Goal: Check status: Check status

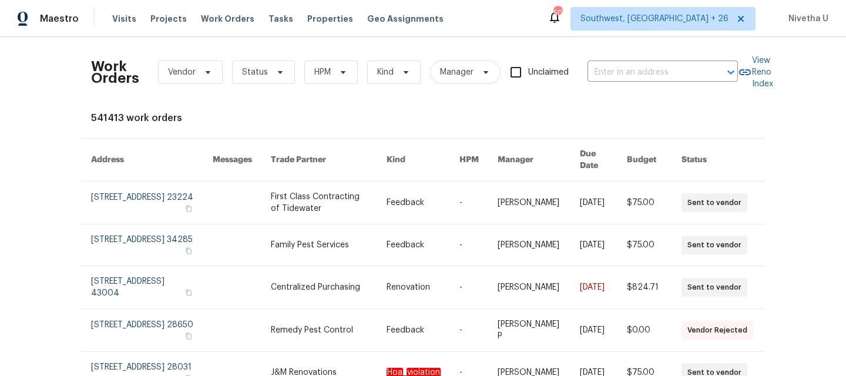
click at [599, 82] on div "Work Orders Vendor Status HPM Kind Manager Unclaimed ​" at bounding box center [414, 72] width 647 height 52
click at [598, 70] on input "text" at bounding box center [647, 72] width 118 height 18
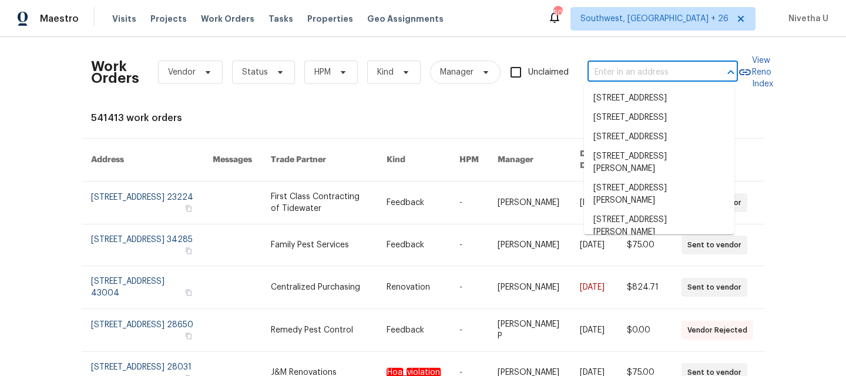
paste input "3055 Nautilus Rd Middleburg, FL 32068"
type input "3055 Nautilus Rd Middleburg, FL 32068"
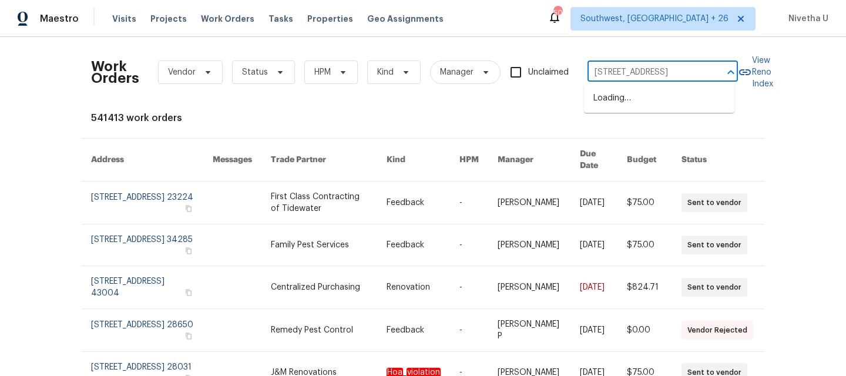
scroll to position [0, 42]
click at [615, 105] on li "3055 Nautilus Rd, Middleburg, FL 32068" at bounding box center [659, 98] width 150 height 19
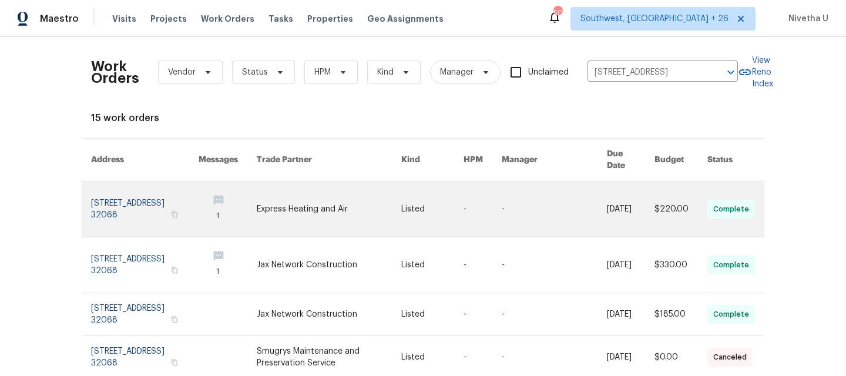
click at [124, 197] on link at bounding box center [145, 209] width 108 height 55
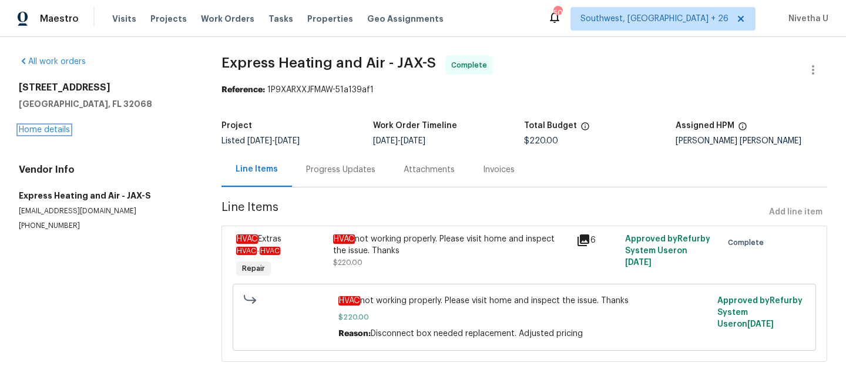
click at [33, 129] on link "Home details" at bounding box center [44, 130] width 51 height 8
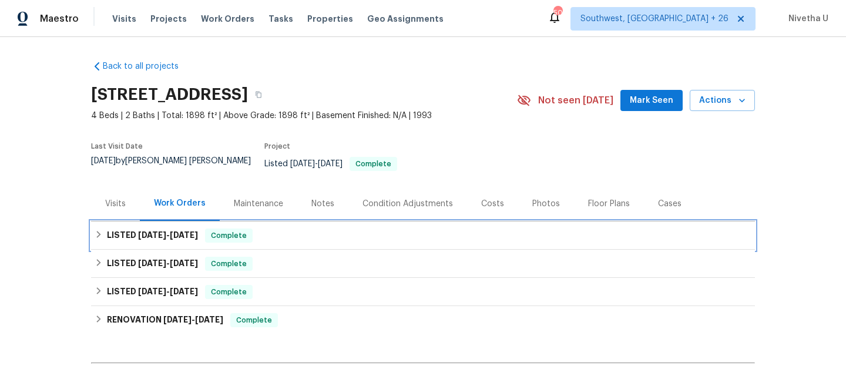
click at [240, 230] on span "Complete" at bounding box center [228, 236] width 45 height 12
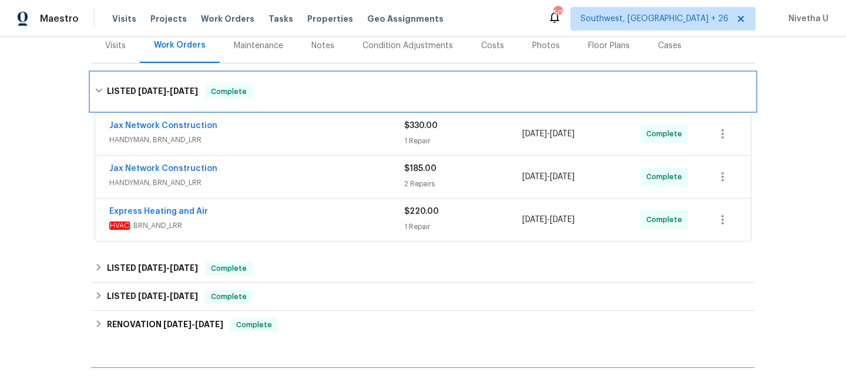
scroll to position [162, 0]
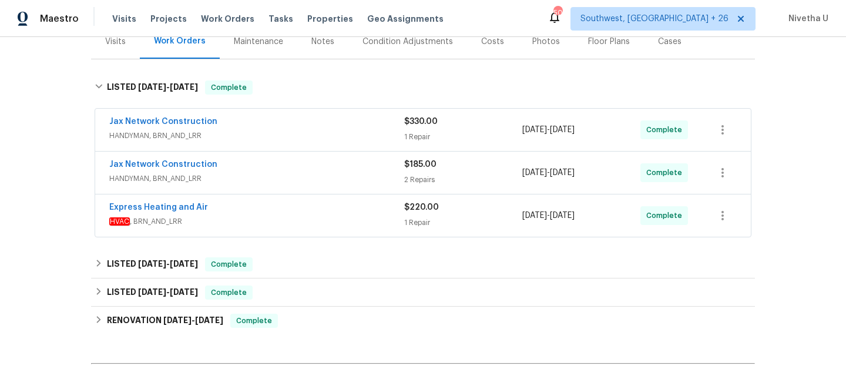
click at [298, 203] on div "Express Heating and Air" at bounding box center [256, 209] width 295 height 14
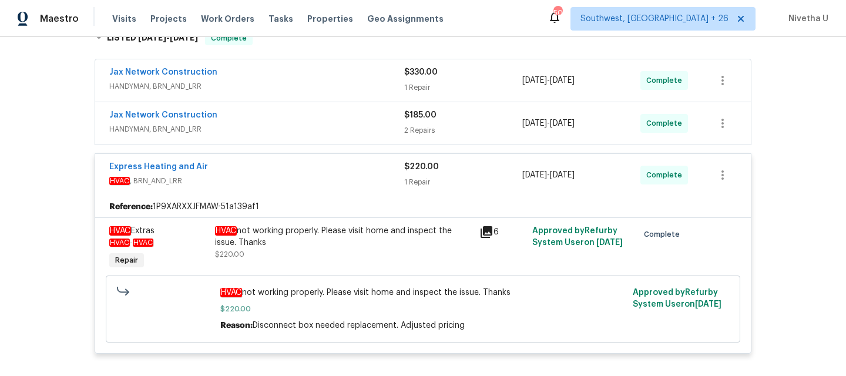
scroll to position [201, 0]
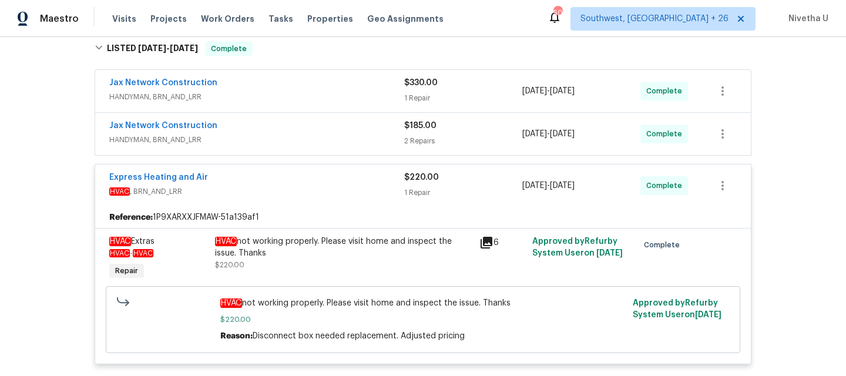
click at [289, 176] on div "Express Heating and Air" at bounding box center [256, 179] width 295 height 14
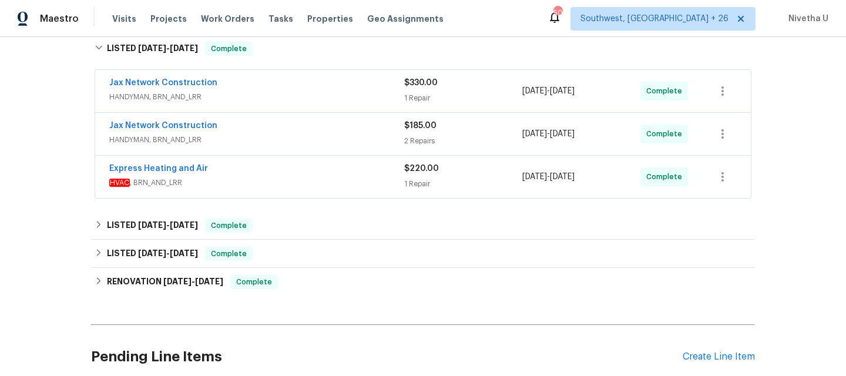
click at [283, 124] on div "Jax Network Construction" at bounding box center [256, 127] width 295 height 14
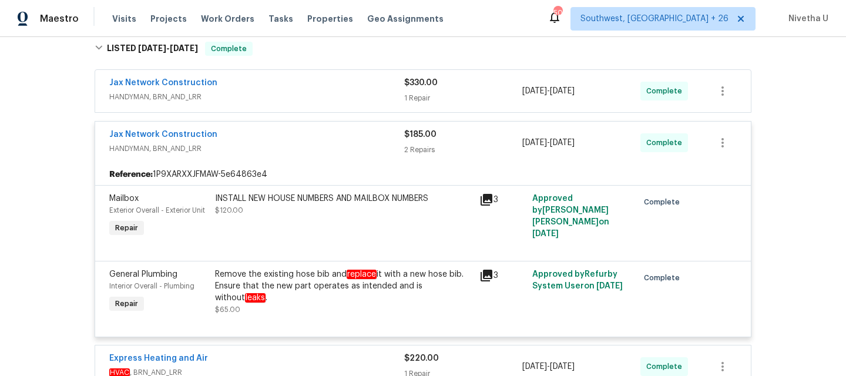
click at [282, 143] on span "HANDYMAN, BRN_AND_LRR" at bounding box center [256, 149] width 295 height 12
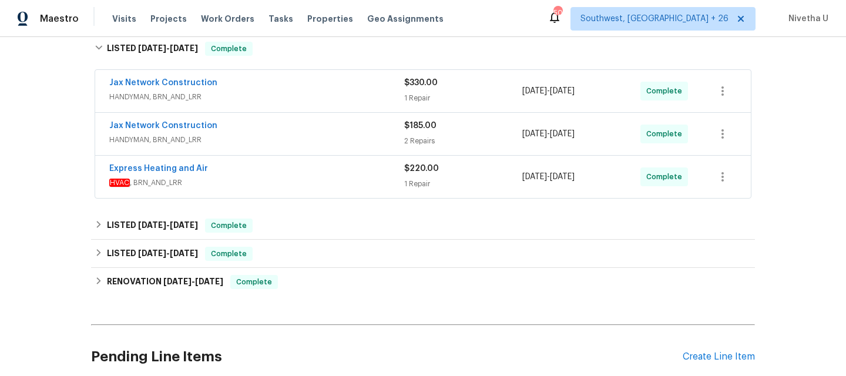
click at [276, 77] on div "Jax Network Construction" at bounding box center [256, 84] width 295 height 14
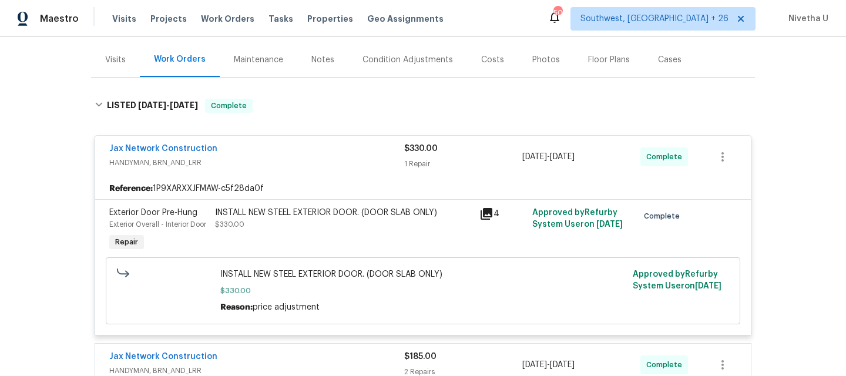
scroll to position [143, 0]
click at [287, 147] on div "Jax Network Construction" at bounding box center [256, 150] width 295 height 14
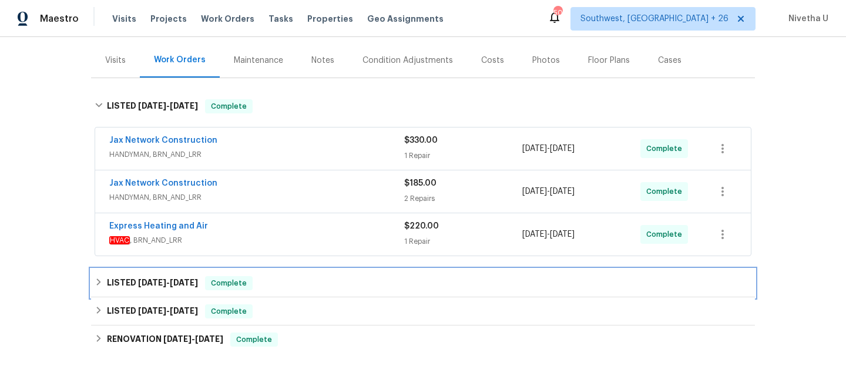
click at [286, 269] on div "LISTED 8/5/25 - 8/7/25 Complete" at bounding box center [423, 283] width 664 height 28
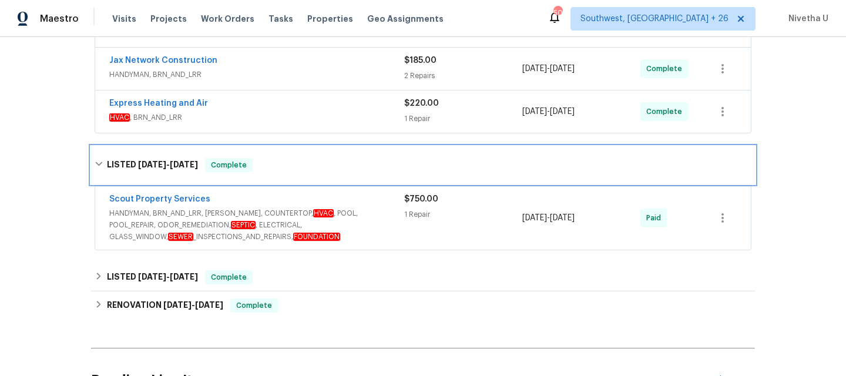
scroll to position [268, 0]
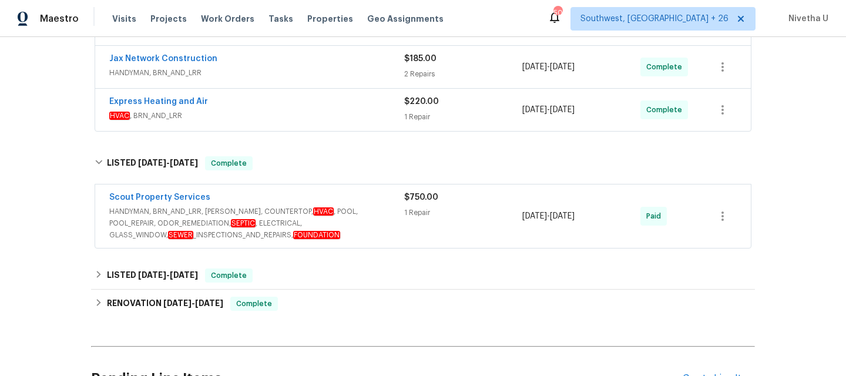
click at [366, 224] on span "HANDYMAN, BRN_AND_LRR, WELLS, COUNTERTOP, HVAC , POOL, POOL_REPAIR, ODOR_REMEDI…" at bounding box center [256, 223] width 295 height 35
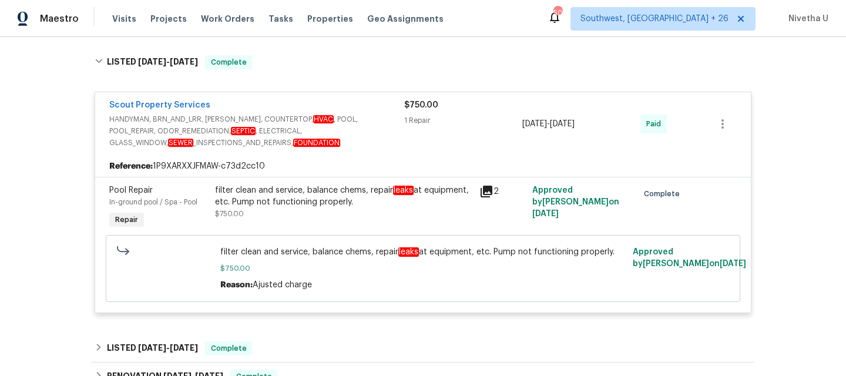
scroll to position [371, 0]
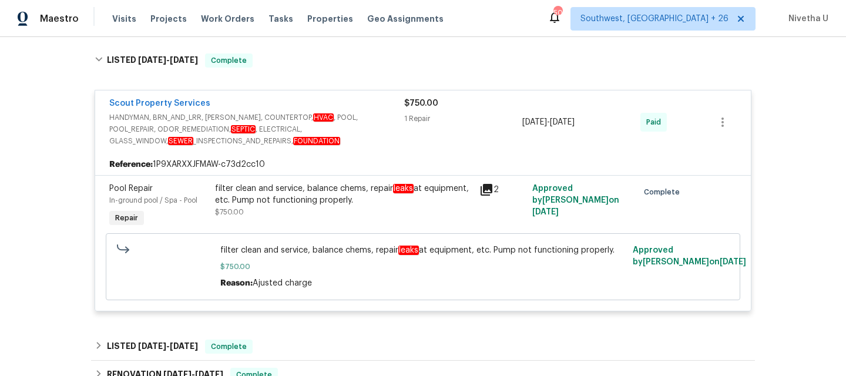
click at [371, 98] on div "Scout Property Services" at bounding box center [256, 105] width 295 height 14
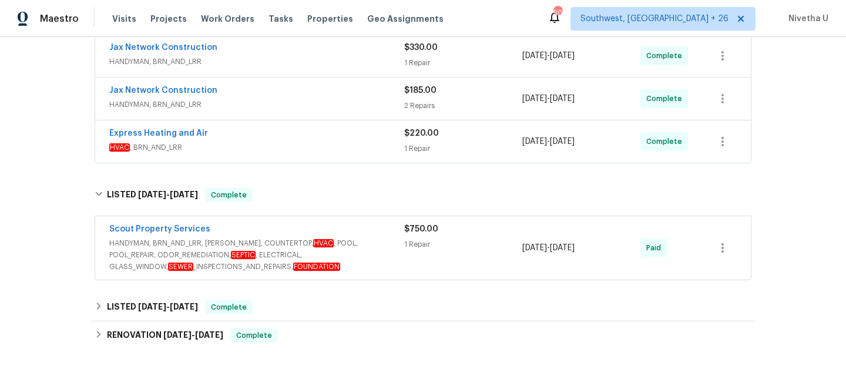
scroll to position [234, 0]
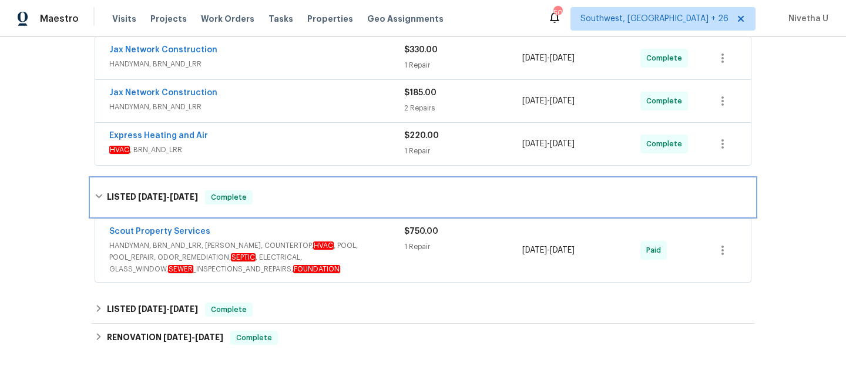
click at [246, 194] on div "LISTED 8/5/25 - 8/7/25 Complete" at bounding box center [423, 197] width 657 height 14
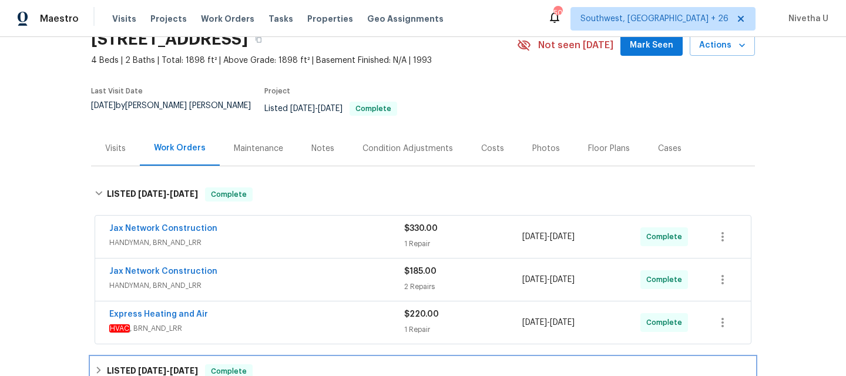
scroll to position [0, 0]
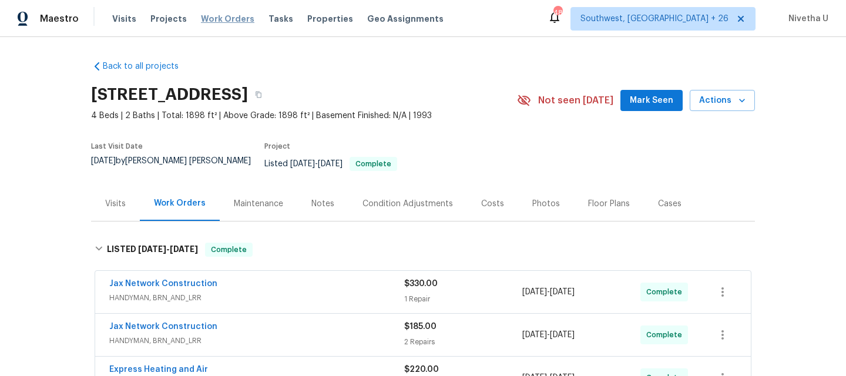
click at [219, 22] on span "Work Orders" at bounding box center [227, 19] width 53 height 12
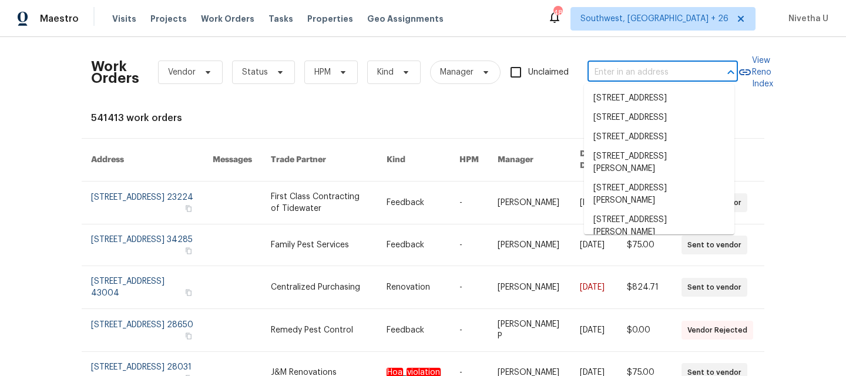
click at [646, 72] on input "text" at bounding box center [647, 72] width 118 height 18
paste input "113 Crosswind Dr Cary, NC 27513"
type input "113 Crosswind Dr Cary, NC 27513"
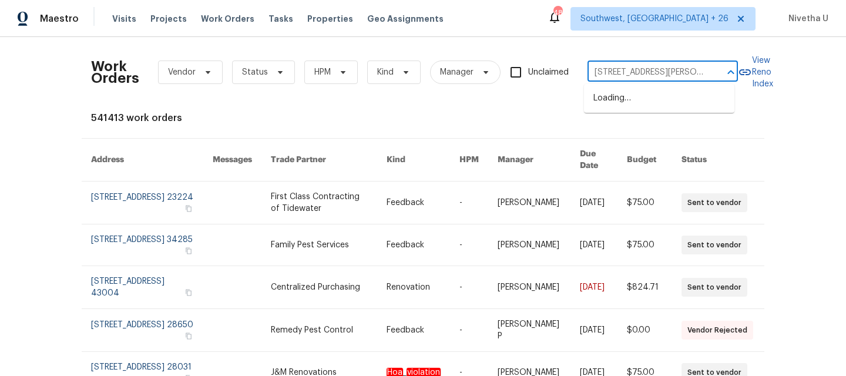
scroll to position [0, 15]
click at [644, 106] on li "113 Crosswind Dr, Cary, NC 27513" at bounding box center [659, 105] width 150 height 32
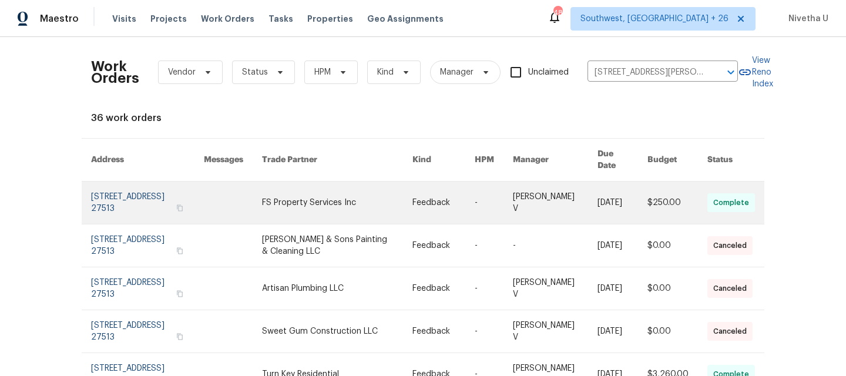
click at [123, 184] on link at bounding box center [147, 203] width 113 height 42
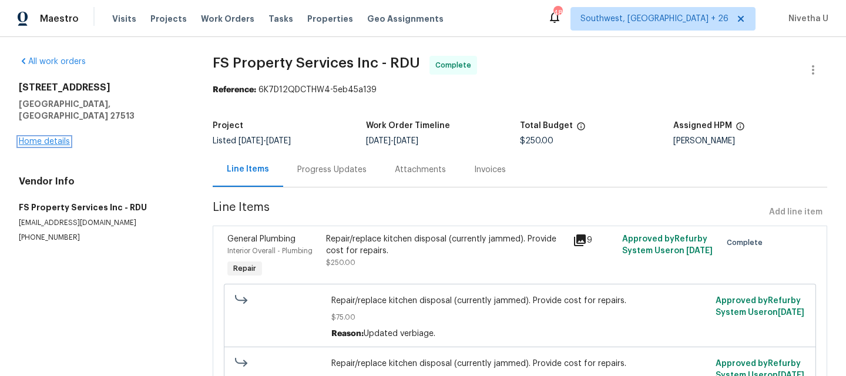
click at [38, 138] on link "Home details" at bounding box center [44, 142] width 51 height 8
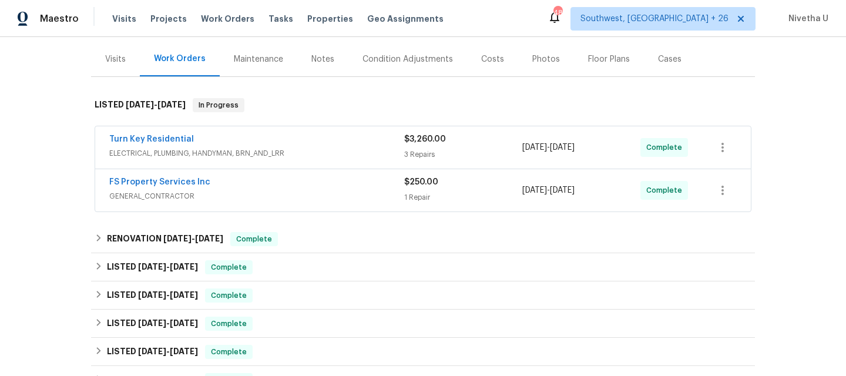
scroll to position [143, 0]
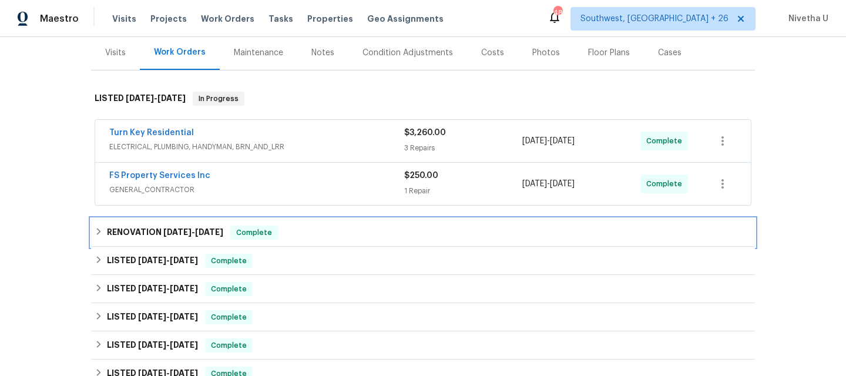
click at [306, 239] on div "RENOVATION 7/9/25 - 7/9/25 Complete" at bounding box center [423, 233] width 657 height 14
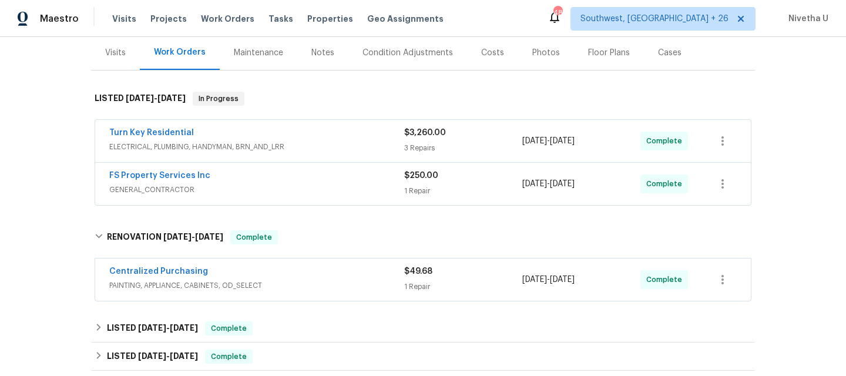
click at [307, 274] on div "Centralized Purchasing" at bounding box center [256, 273] width 295 height 14
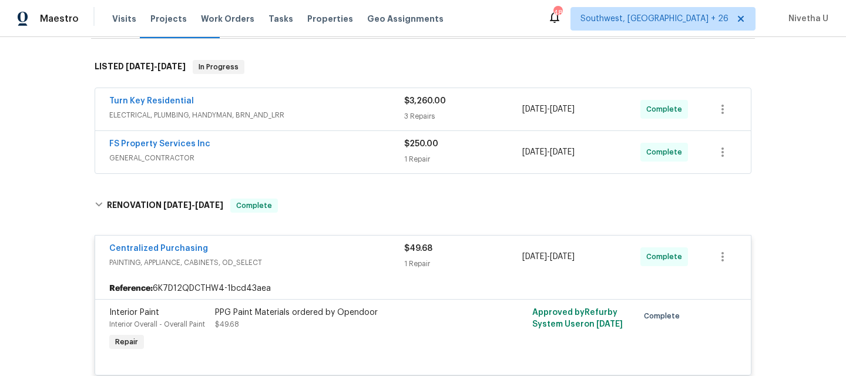
scroll to position [173, 0]
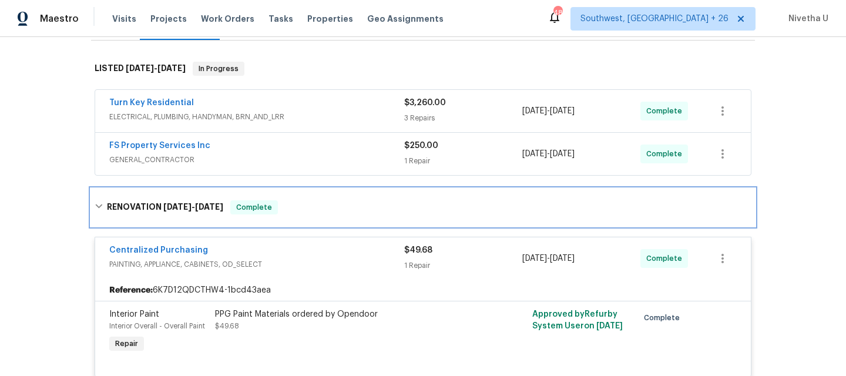
click at [304, 224] on div "RENOVATION 7/9/25 - 7/9/25 Complete" at bounding box center [423, 208] width 664 height 38
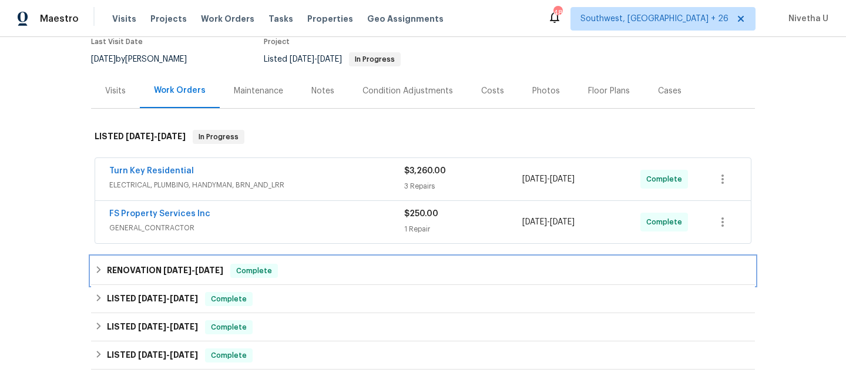
scroll to position [103, 0]
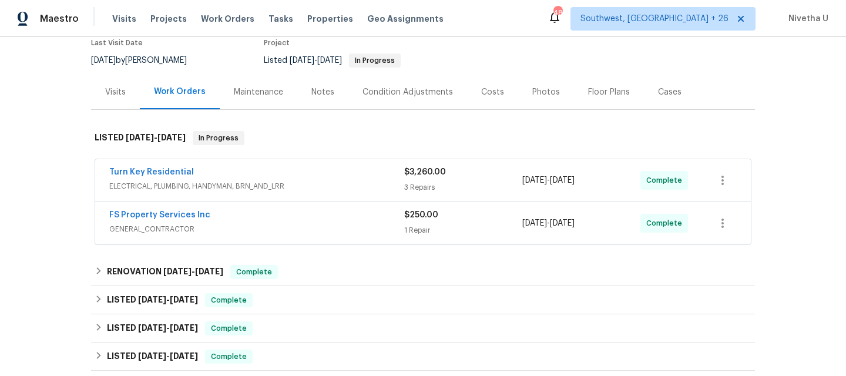
click at [289, 223] on span "GENERAL_CONTRACTOR" at bounding box center [256, 229] width 295 height 12
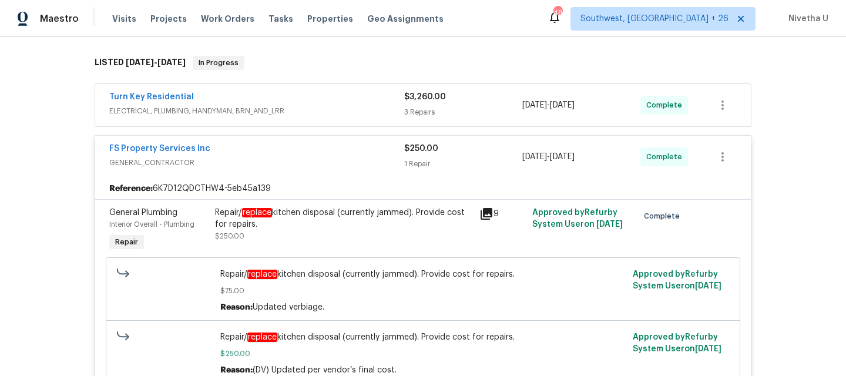
scroll to position [174, 0]
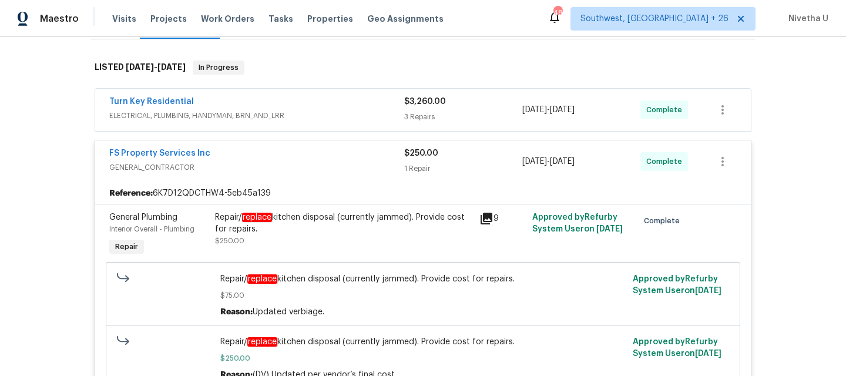
click at [298, 160] on div "FS Property Services Inc" at bounding box center [256, 154] width 295 height 14
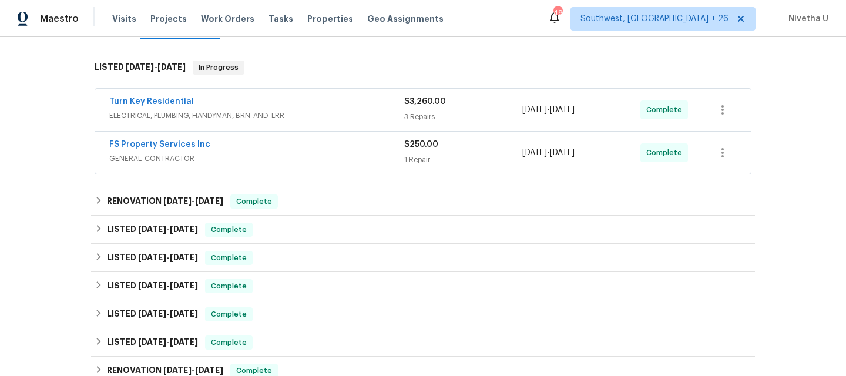
click at [284, 120] on span "ELECTRICAL, PLUMBING, HANDYMAN, BRN_AND_LRR" at bounding box center [256, 116] width 295 height 12
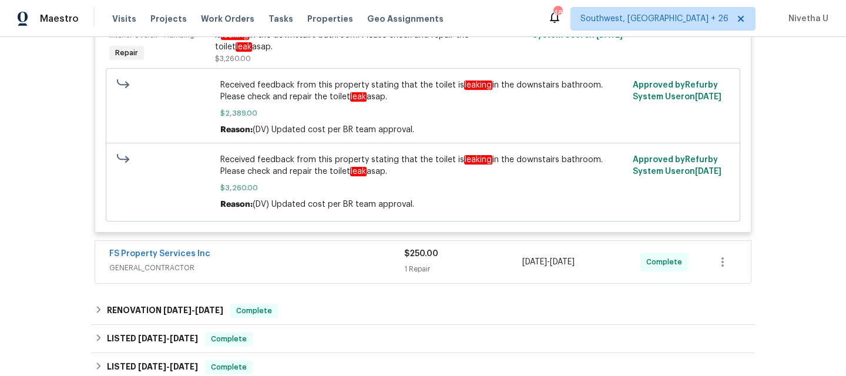
scroll to position [630, 0]
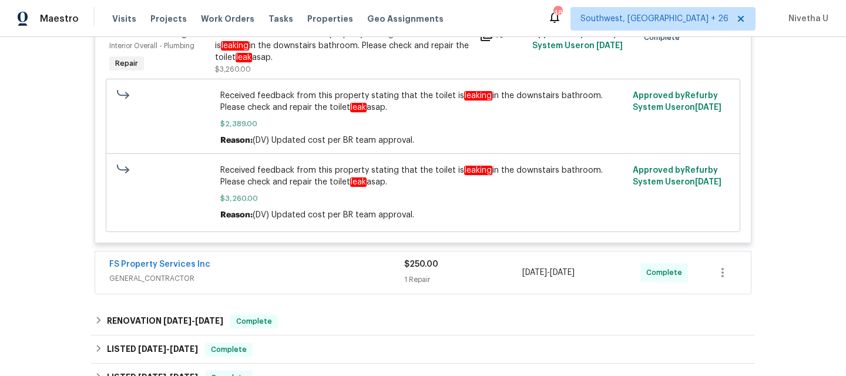
click at [310, 259] on div "FS Property Services Inc" at bounding box center [256, 266] width 295 height 14
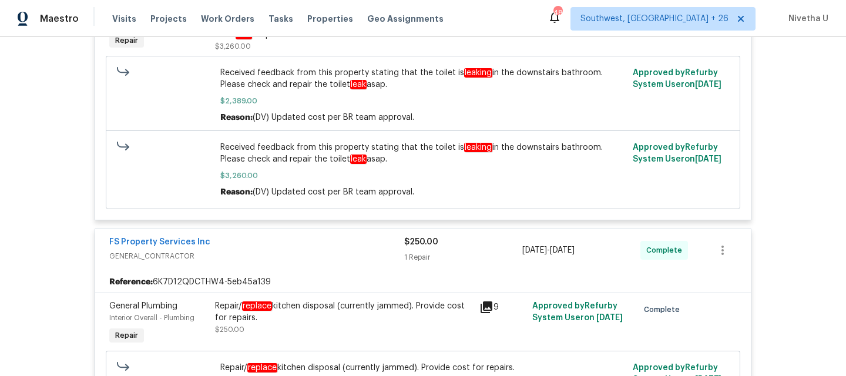
click at [306, 236] on div "FS Property Services Inc" at bounding box center [256, 243] width 295 height 14
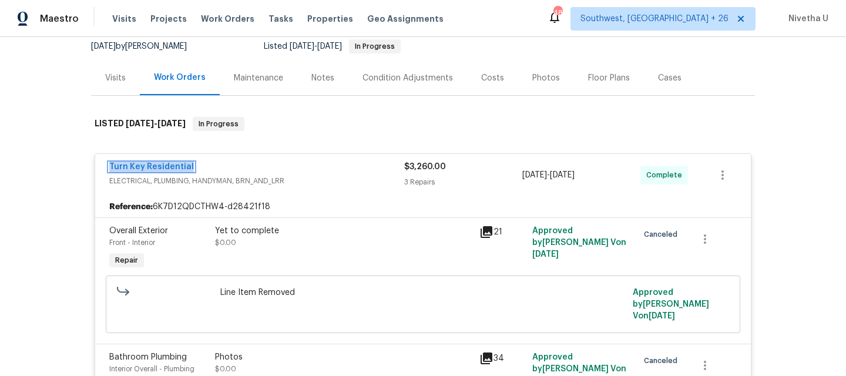
scroll to position [120, 0]
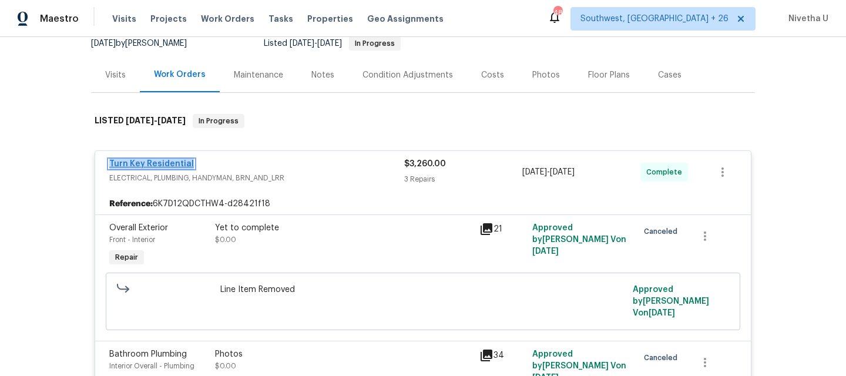
click at [176, 165] on link "Turn Key Residential" at bounding box center [151, 164] width 85 height 8
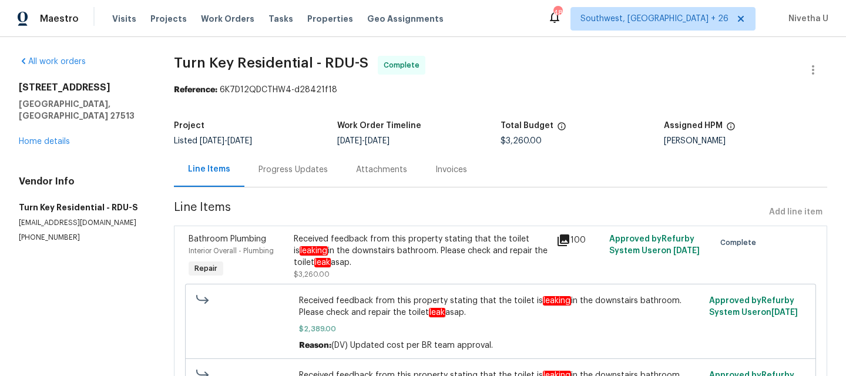
click at [118, 282] on section "All work orders 113 Crosswind Dr Cary, NC 27513 Home details Vendor Info Turn K…" at bounding box center [82, 259] width 127 height 407
click at [44, 138] on link "Home details" at bounding box center [44, 142] width 51 height 8
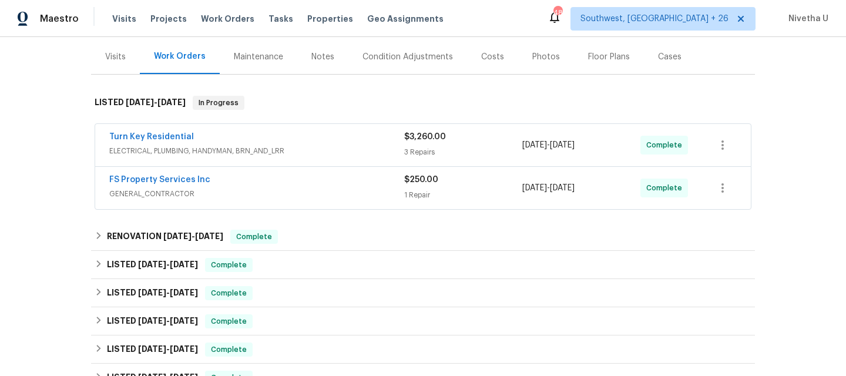
scroll to position [140, 0]
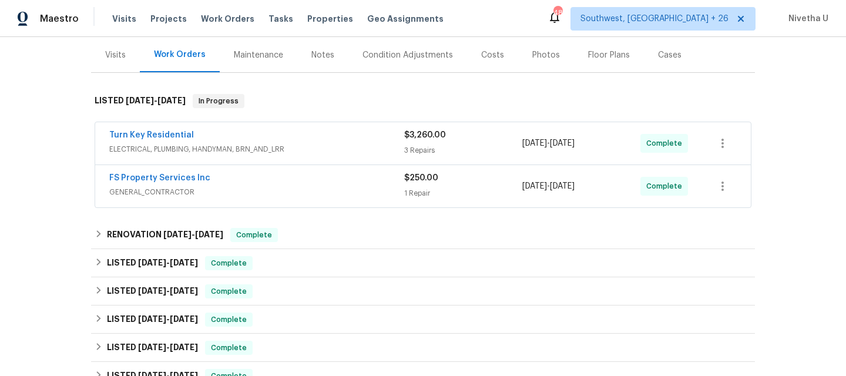
click at [318, 148] on span "ELECTRICAL, PLUMBING, HANDYMAN, BRN_AND_LRR" at bounding box center [256, 149] width 295 height 12
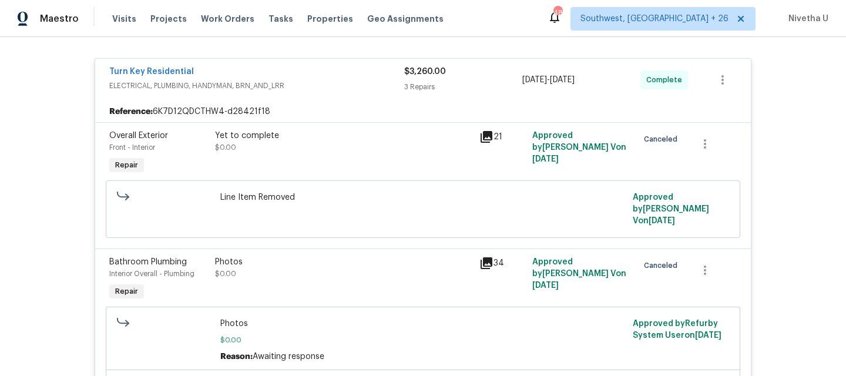
scroll to position [0, 0]
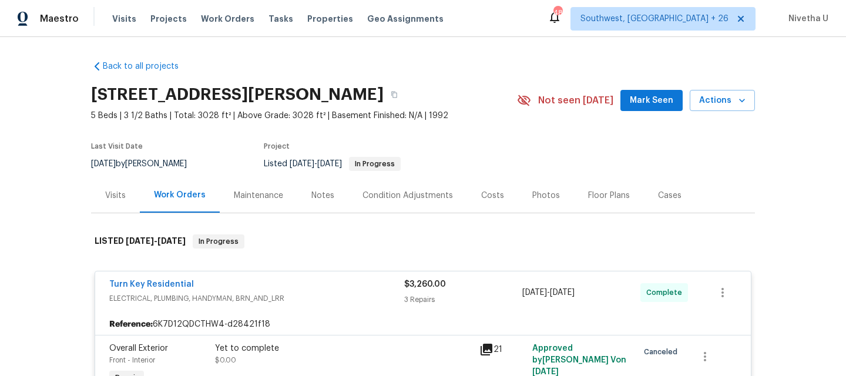
click at [299, 295] on span "ELECTRICAL, PLUMBING, HANDYMAN, BRN_AND_LRR" at bounding box center [256, 299] width 295 height 12
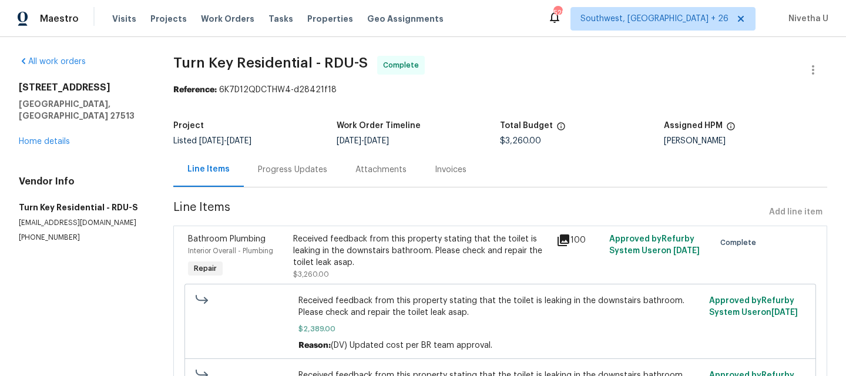
click at [304, 179] on div "Progress Updates" at bounding box center [293, 169] width 98 height 35
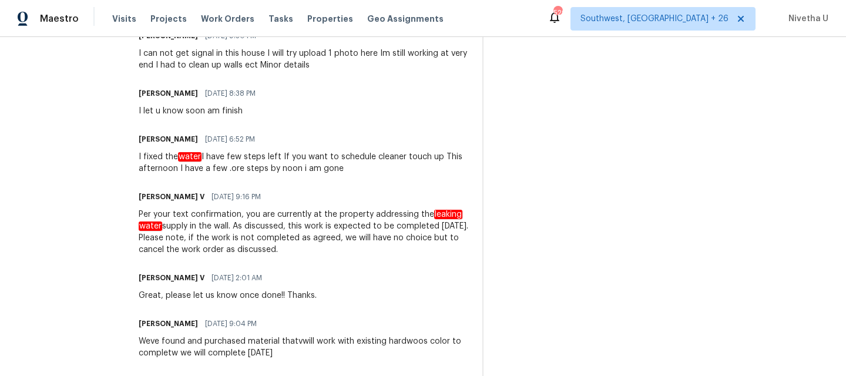
scroll to position [1344, 0]
